Goal: Task Accomplishment & Management: Manage account settings

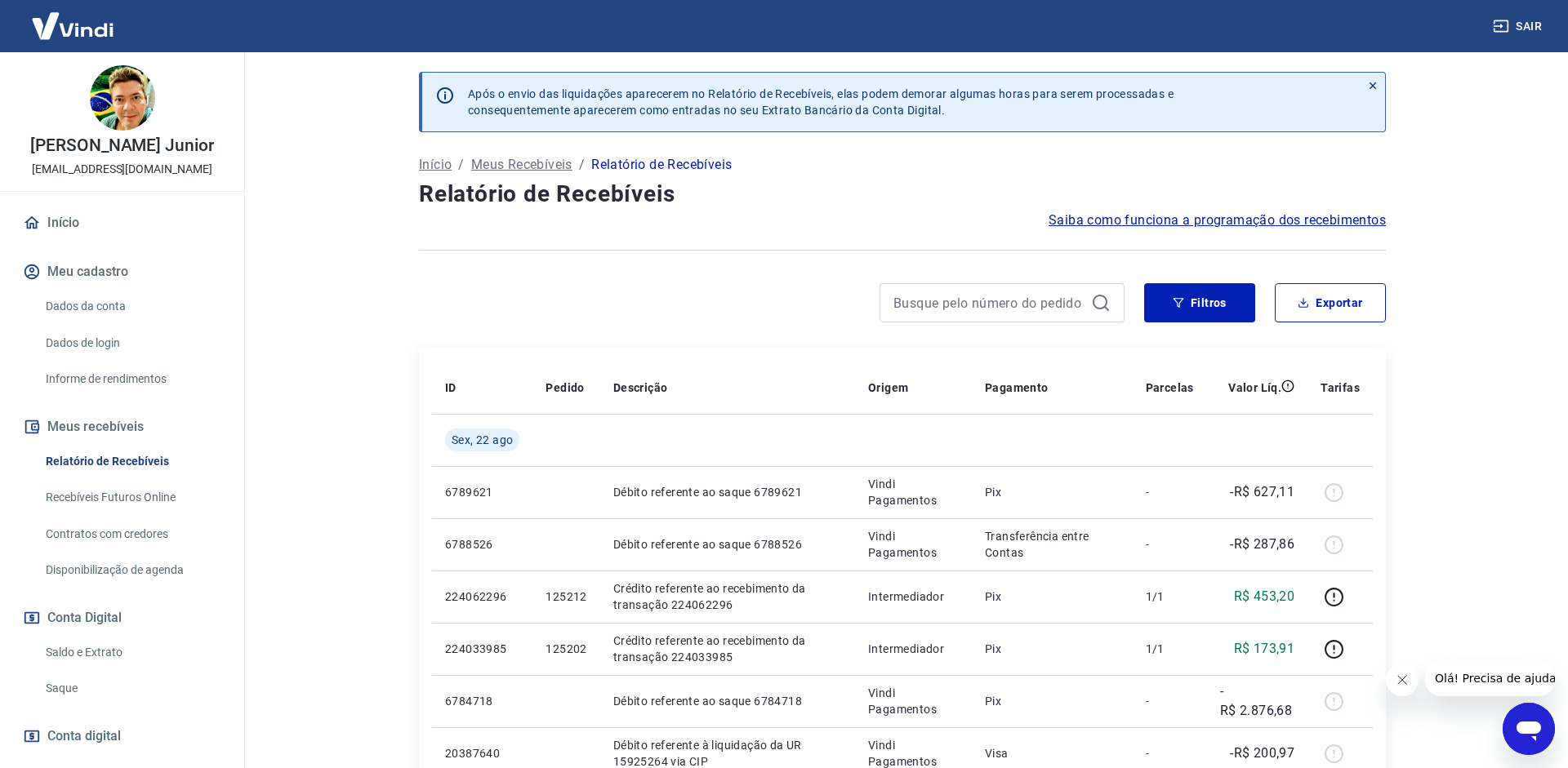
scroll to position [84, 0]
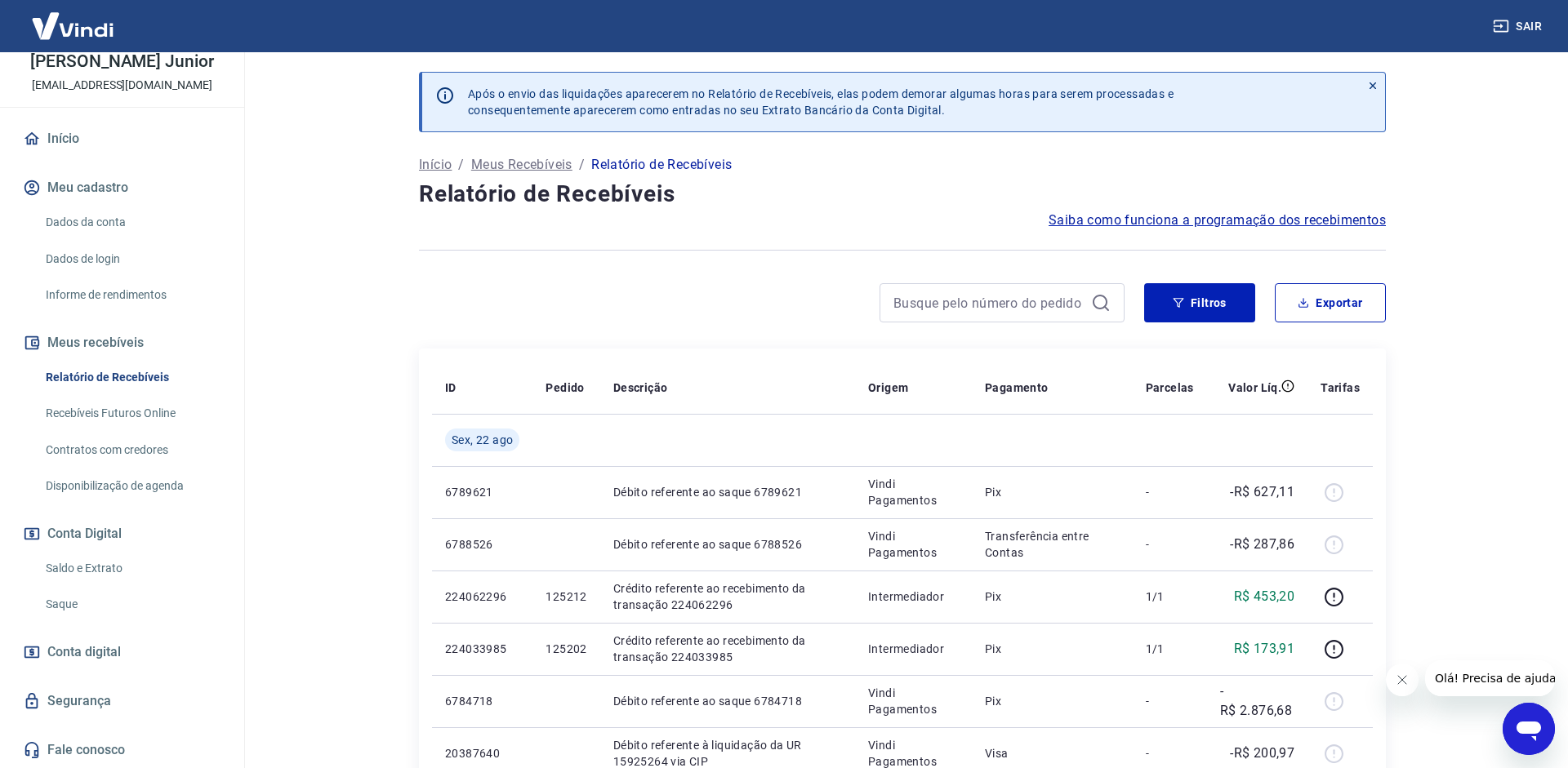
click at [88, 604] on link "Saque" at bounding box center [131, 605] width 185 height 34
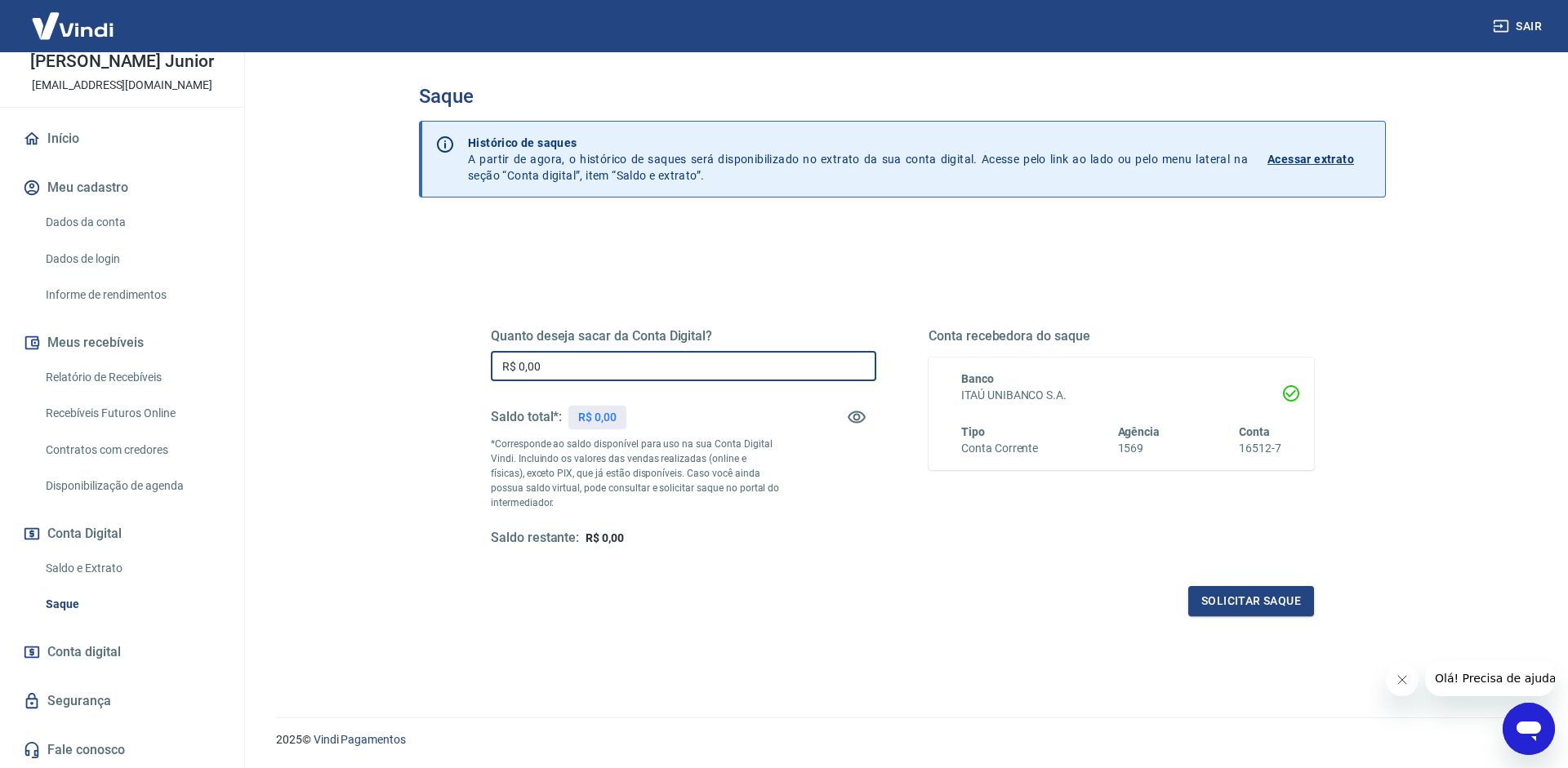
click at [668, 361] on input "R$ 0,00" at bounding box center [683, 366] width 386 height 30
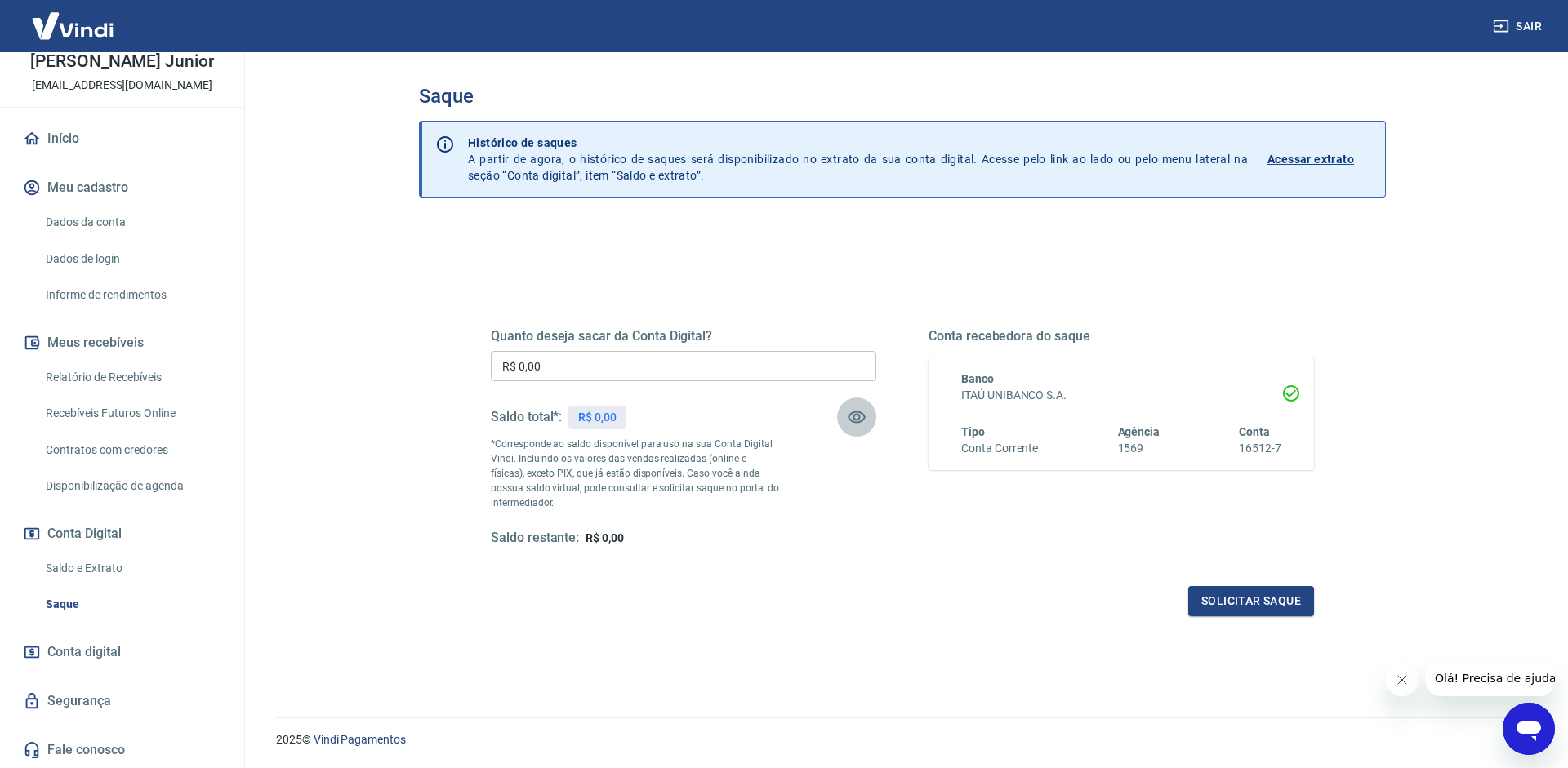
click at [866, 419] on icon "button" at bounding box center [857, 417] width 20 height 20
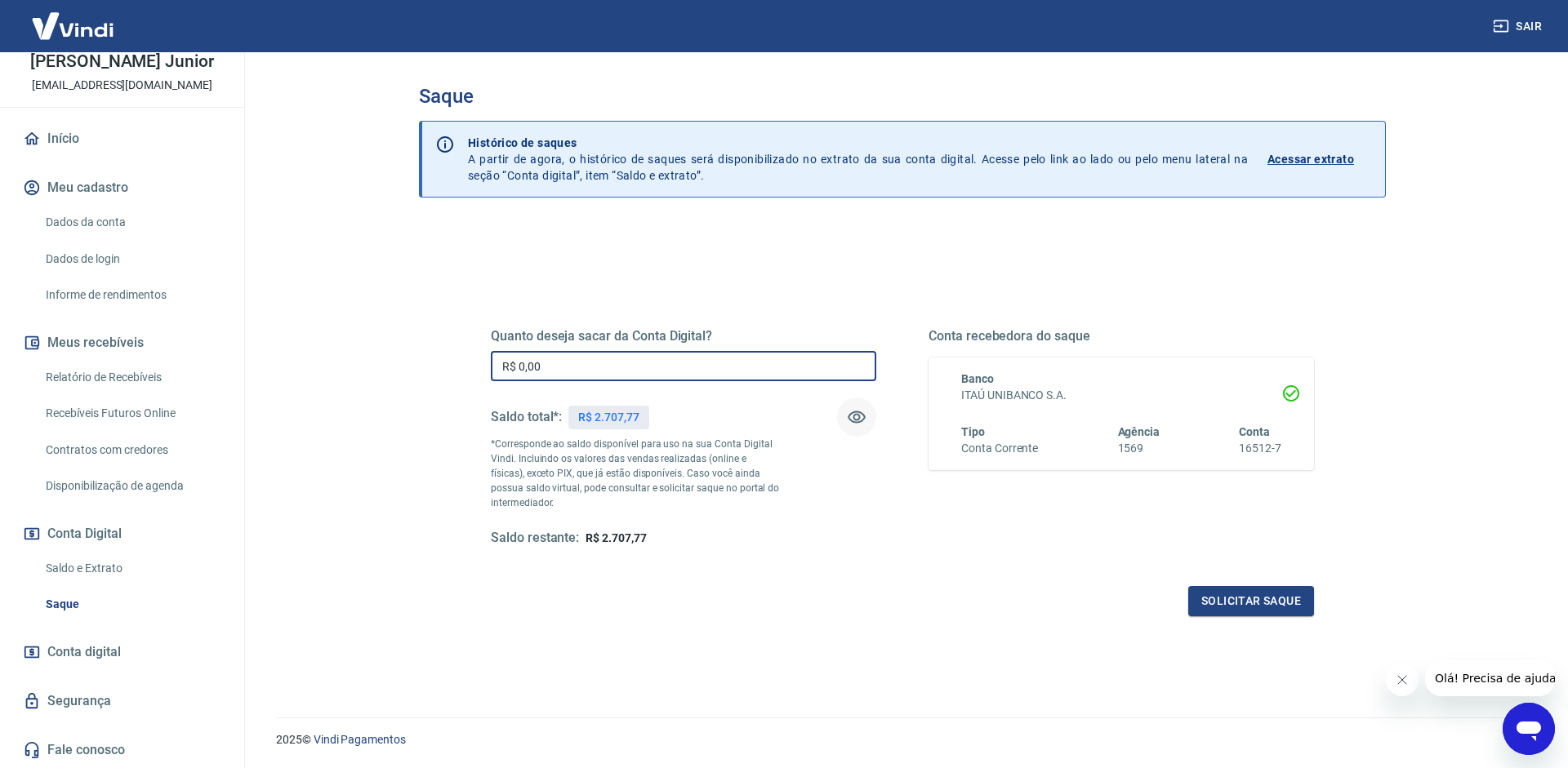
click at [708, 358] on input "R$ 0,00" at bounding box center [683, 366] width 386 height 30
type input "R$ 2.707,77"
click at [1298, 591] on button "Solicitar saque" at bounding box center [1250, 601] width 126 height 30
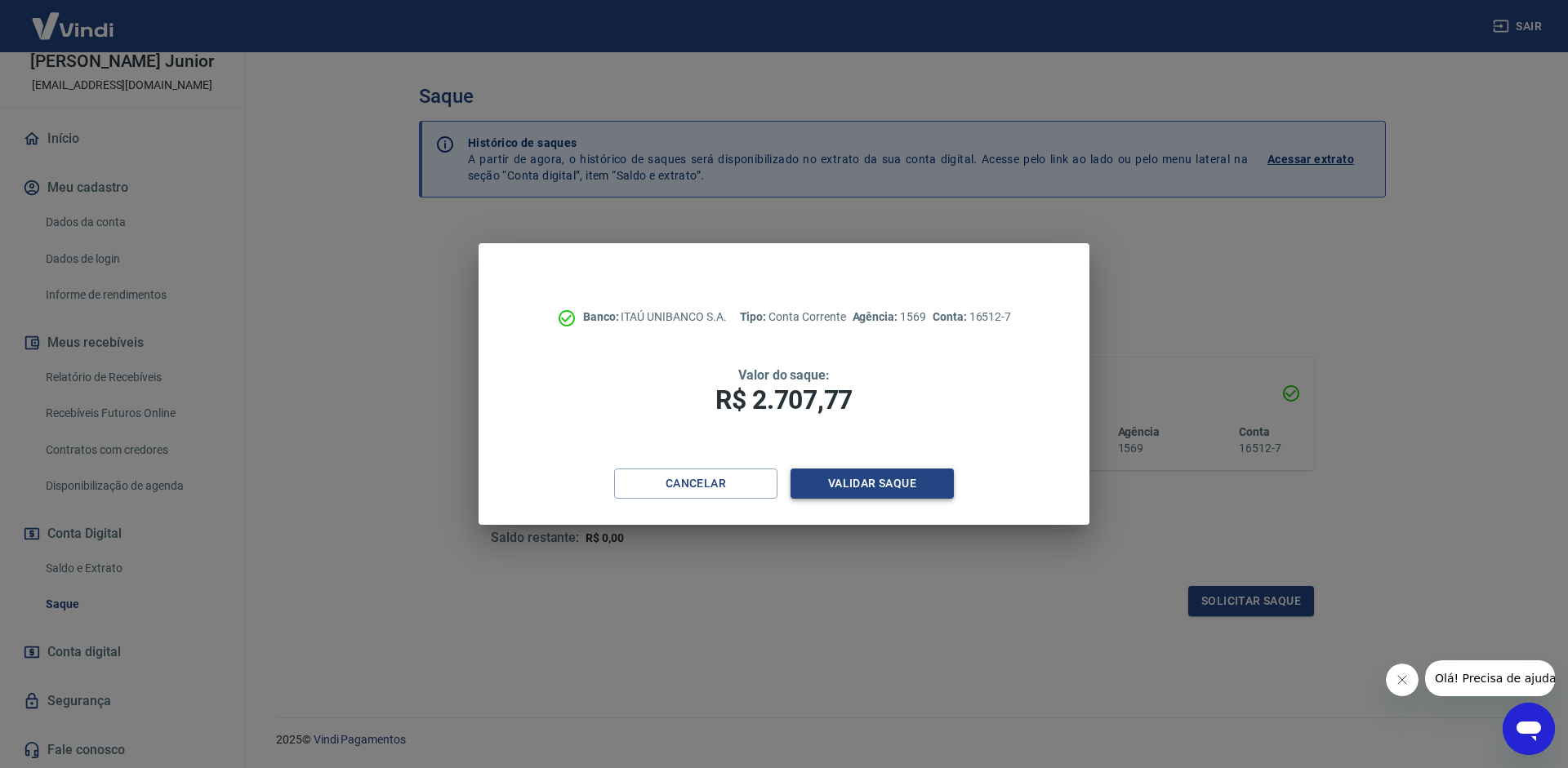
click at [938, 487] on button "Validar saque" at bounding box center [872, 483] width 163 height 30
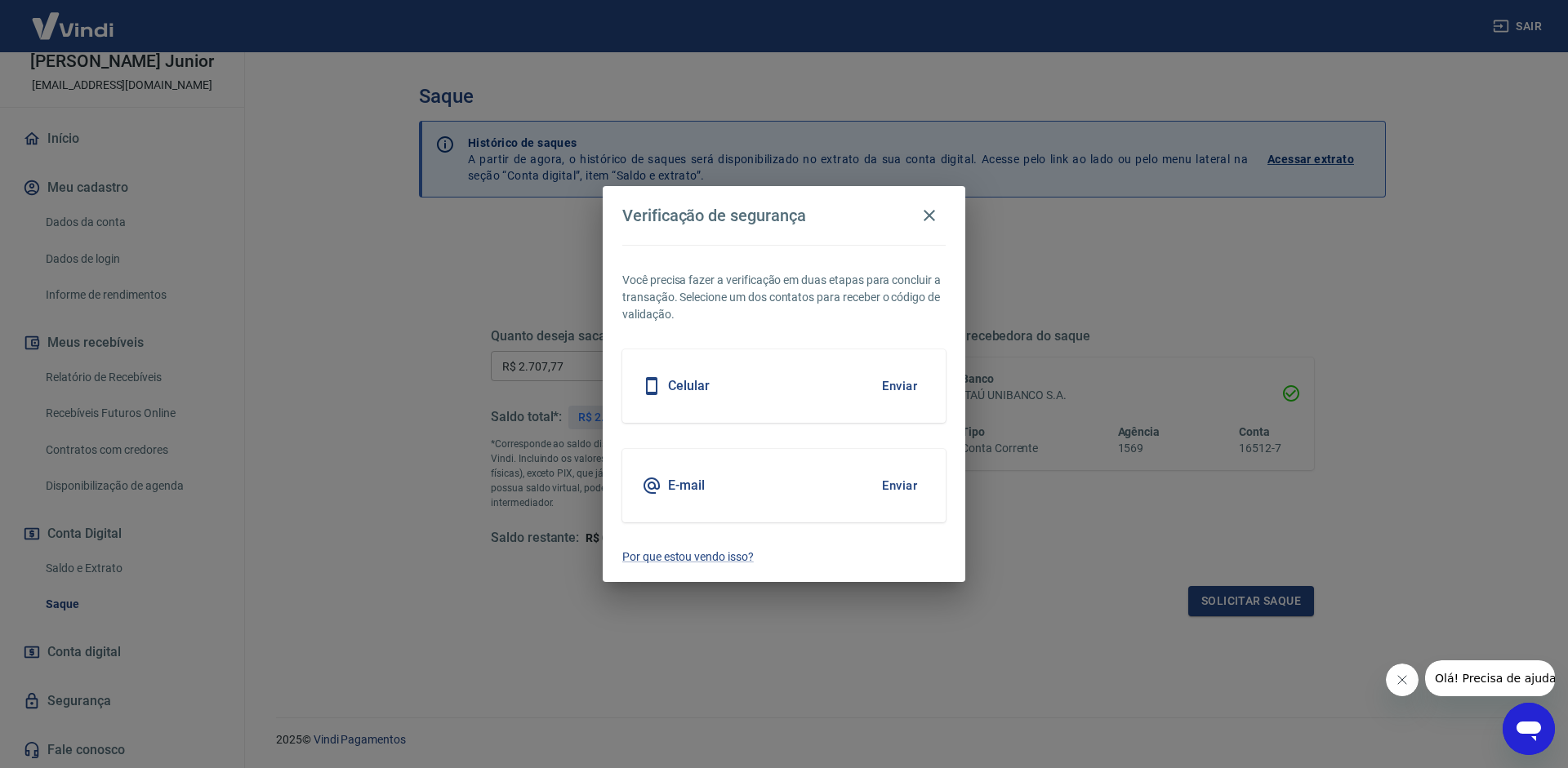
click at [904, 475] on button "Enviar" at bounding box center [899, 485] width 53 height 35
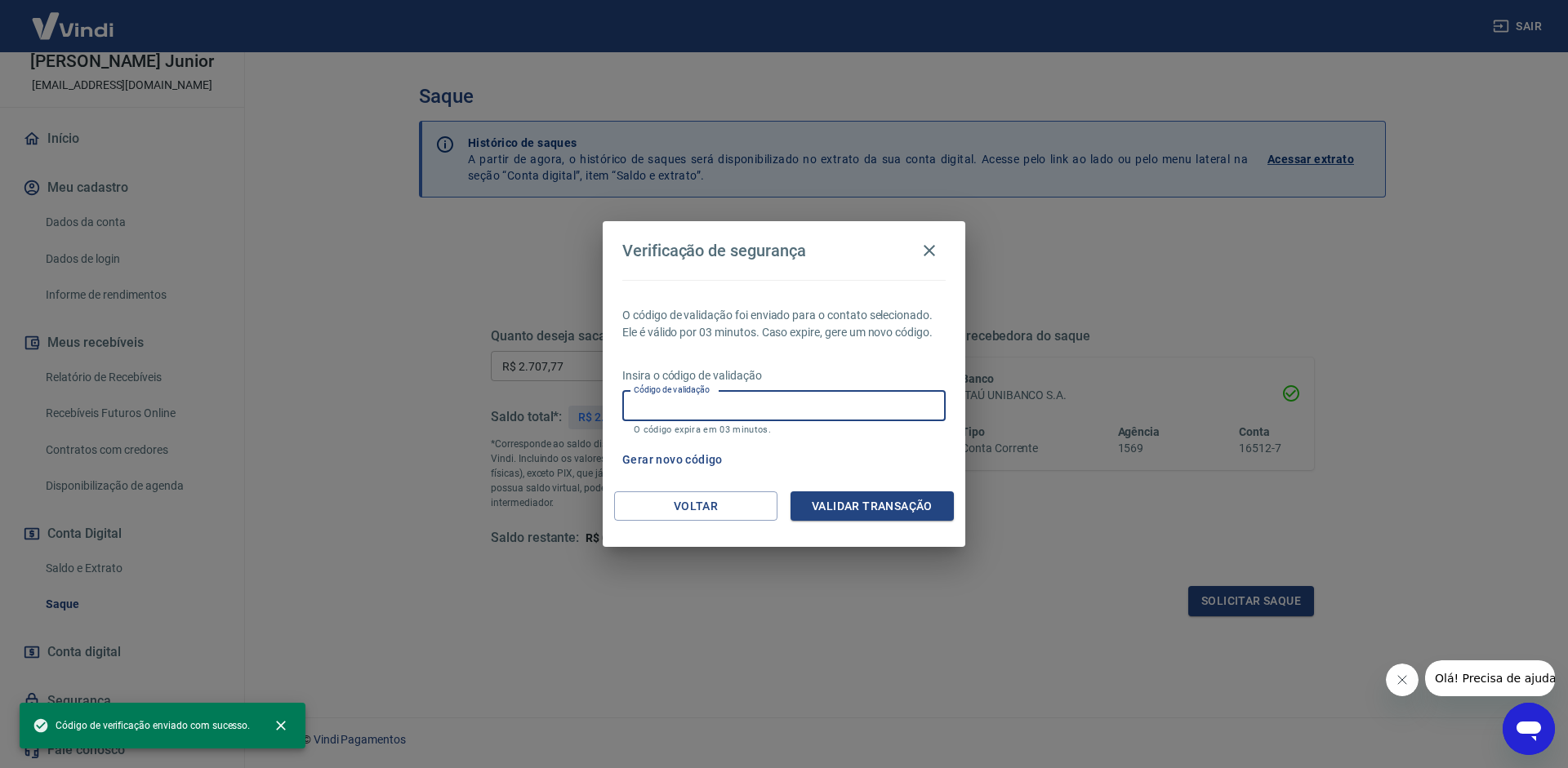
paste input "723091"
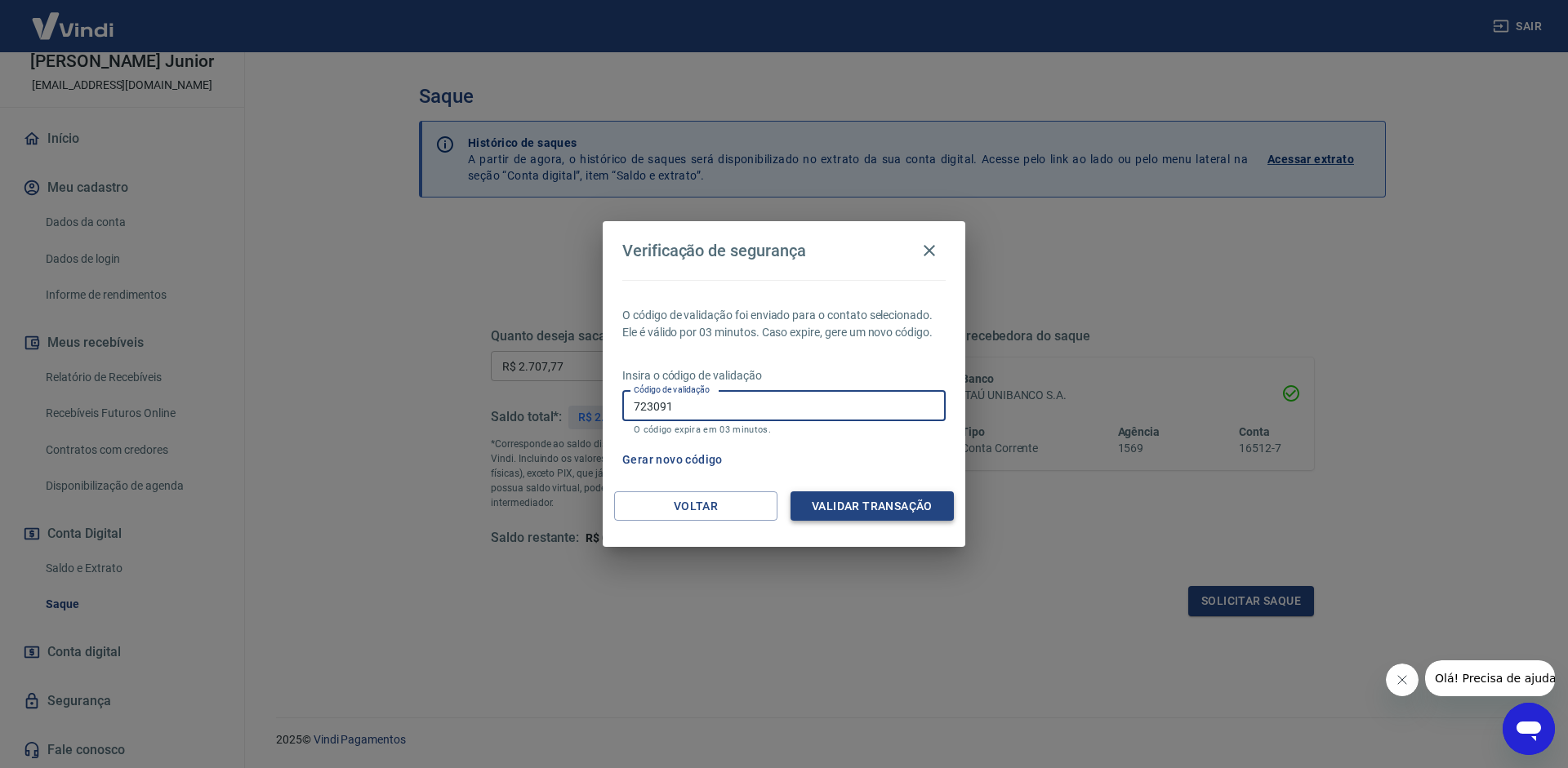
type input "723091"
click at [827, 512] on button "Validar transação" at bounding box center [872, 506] width 163 height 30
